Goal: Check status: Check status

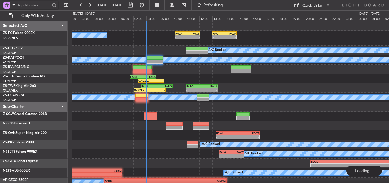
click at [40, 6] on input "text" at bounding box center [33, 5] width 33 height 9
type input "534947"
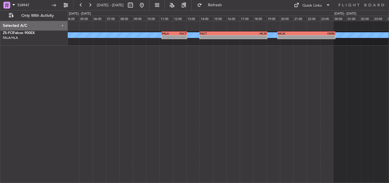
click at [135, 69] on div "A/C Booked A/C Booked - - FALA 11:10 Z FACT 13:05 Z - - FACT 14:00 Z HKJK 19:05…" at bounding box center [228, 102] width 321 height 162
click at [89, 3] on button at bounding box center [90, 5] width 9 height 9
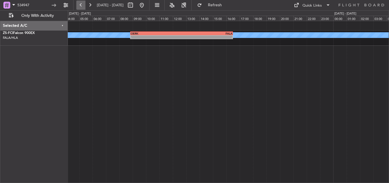
click at [77, 5] on button at bounding box center [80, 5] width 9 height 9
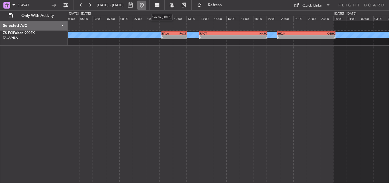
click at [146, 1] on button at bounding box center [141, 5] width 9 height 9
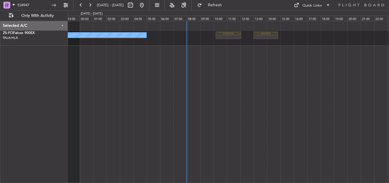
click at [189, 102] on div "- - FACT 13:00 Z FALA 14:50 Z - - FALA 10:10 Z FACT 12:05 Z A/C Booked" at bounding box center [228, 102] width 321 height 162
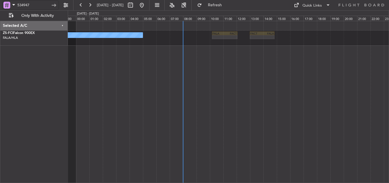
drag, startPoint x: 35, startPoint y: 6, endPoint x: 0, endPoint y: 13, distance: 36.0
click at [0, 10] on div "534947 [DATE] - [DATE] Refresh Quick Links Only With Activity" at bounding box center [194, 5] width 389 height 10
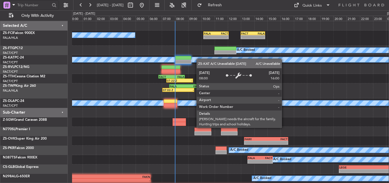
click at [200, 59] on div "A/C Booked - - FALA 10:10 Z FACT 12:05 Z - - FACT 13:00 Z FALA 14:50 Z A/C Book…" at bounding box center [230, 121] width 317 height 200
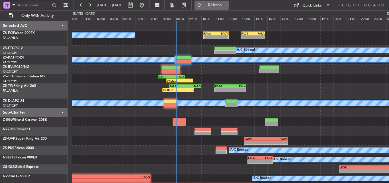
click at [227, 7] on span "Refresh" at bounding box center [215, 5] width 24 height 4
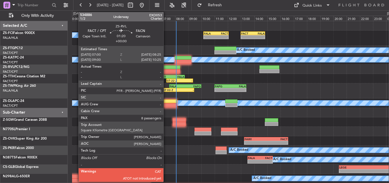
click at [166, 70] on div at bounding box center [171, 71] width 19 height 4
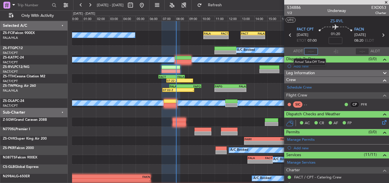
click at [310, 51] on input "text" at bounding box center [311, 51] width 14 height 7
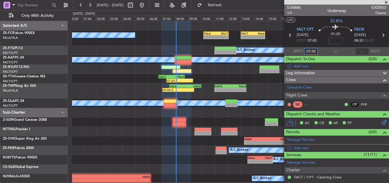
type input "07:50"
click at [229, 2] on button "Refresh" at bounding box center [212, 5] width 34 height 9
click at [222, 6] on button "Refresh" at bounding box center [212, 5] width 34 height 9
click at [389, 2] on span at bounding box center [387, 2] width 6 height 5
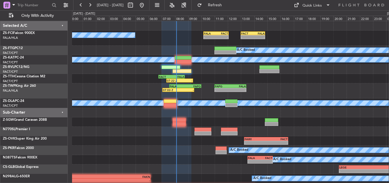
type input "0"
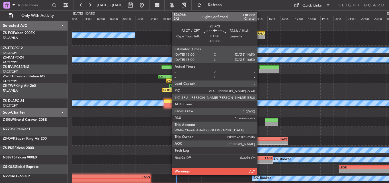
click at [260, 32] on div "FALA" at bounding box center [259, 33] width 12 height 3
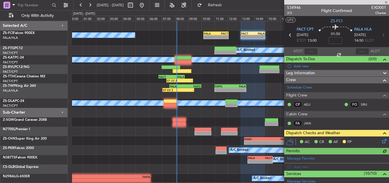
click at [381, 140] on icon at bounding box center [383, 140] width 5 height 5
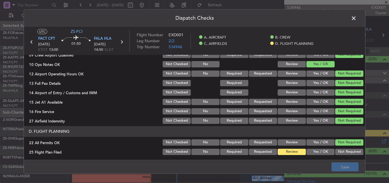
scroll to position [155, 0]
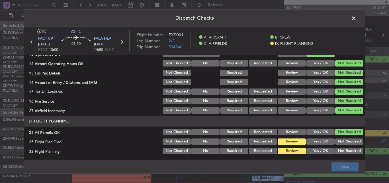
click at [319, 141] on button "Yes / OK" at bounding box center [321, 141] width 28 height 6
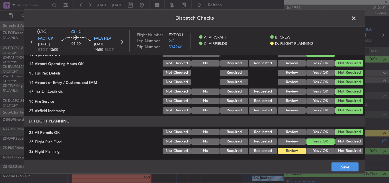
click at [319, 152] on button "Yes / OK" at bounding box center [321, 150] width 28 height 6
click at [344, 166] on button "Save" at bounding box center [345, 166] width 27 height 9
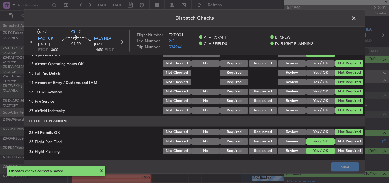
click at [357, 17] on span at bounding box center [357, 19] width 0 height 11
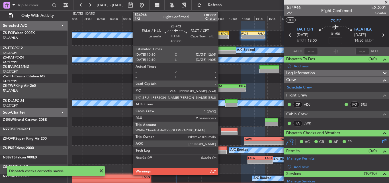
click at [221, 34] on div "FACT" at bounding box center [222, 33] width 12 height 3
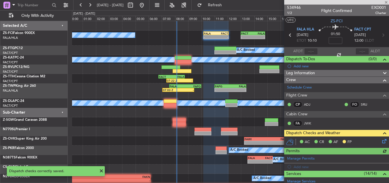
click at [378, 122] on div "FA JWK" at bounding box center [337, 124] width 103 height 10
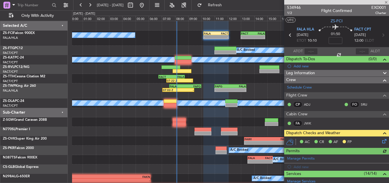
click at [381, 141] on icon at bounding box center [383, 140] width 5 height 5
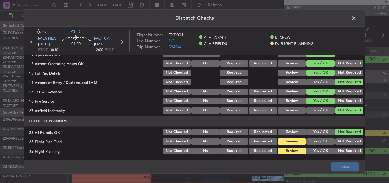
click at [313, 144] on button "Yes / OK" at bounding box center [321, 141] width 28 height 6
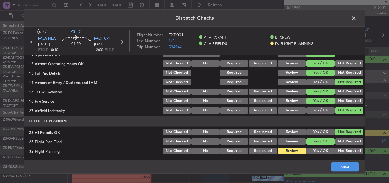
click at [312, 152] on button "Yes / OK" at bounding box center [321, 150] width 28 height 6
click at [339, 168] on button "Save" at bounding box center [345, 166] width 27 height 9
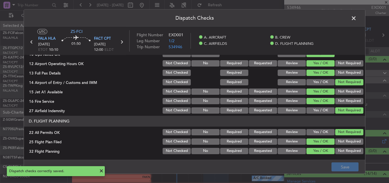
click at [357, 17] on span at bounding box center [357, 19] width 0 height 11
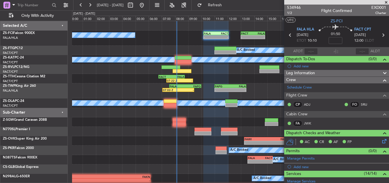
click at [388, 1] on span at bounding box center [387, 2] width 6 height 5
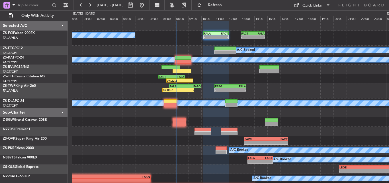
type input "0"
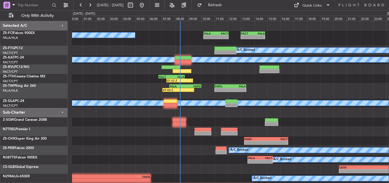
click at [230, 11] on div "0 0 00:00 01:00 02:00 03:00 04:00 05:00 06:00 [DATE] - [DATE] 07:00 08:00 09:00…" at bounding box center [230, 16] width 317 height 10
click at [227, 6] on span "Refresh" at bounding box center [215, 5] width 24 height 4
click at [227, 3] on span "Refresh" at bounding box center [215, 5] width 24 height 4
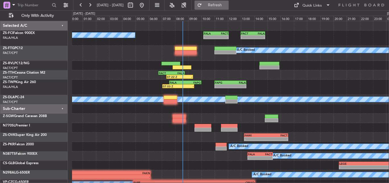
click at [227, 3] on span "Refresh" at bounding box center [215, 5] width 24 height 4
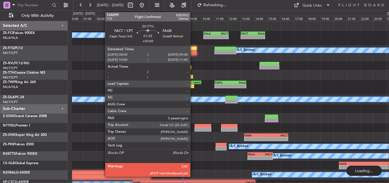
click at [193, 51] on div at bounding box center [186, 52] width 22 height 4
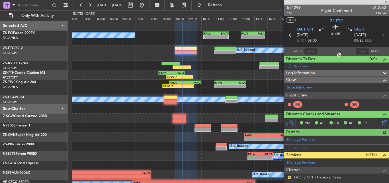
scroll to position [141, 0]
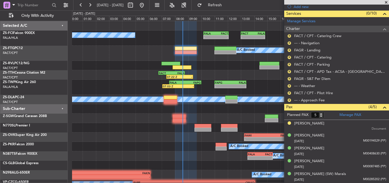
click at [388, 2] on span at bounding box center [387, 2] width 6 height 5
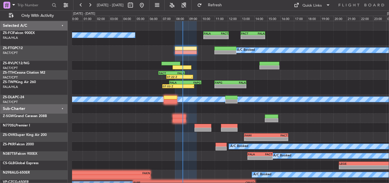
type input "0"
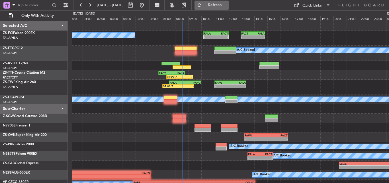
click at [227, 6] on span "Refresh" at bounding box center [215, 5] width 24 height 4
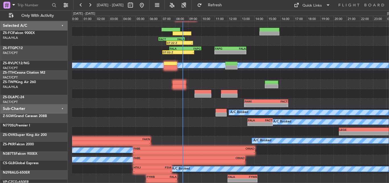
scroll to position [34, 0]
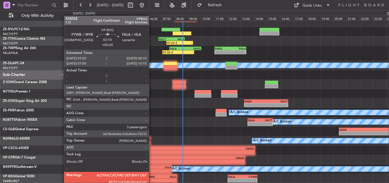
click at [152, 180] on div "-" at bounding box center [154, 179] width 15 height 3
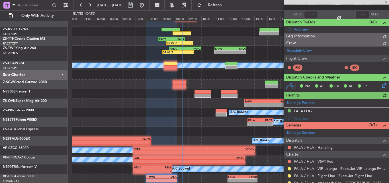
scroll to position [119, 0]
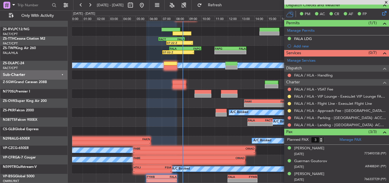
click at [389, 3] on span at bounding box center [387, 2] width 6 height 5
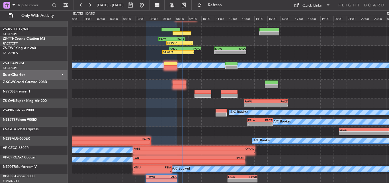
type input "0"
